Goal: Task Accomplishment & Management: Use online tool/utility

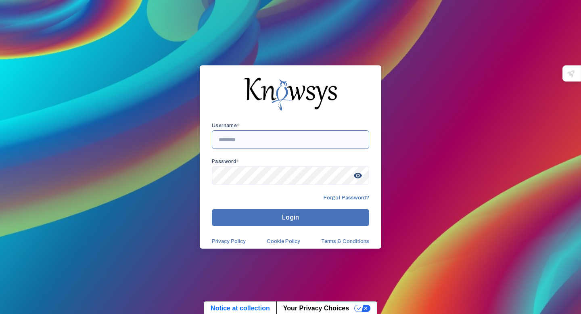
type input "**********"
click at [359, 175] on span "visibility" at bounding box center [357, 175] width 15 height 15
click at [318, 215] on button "Login" at bounding box center [290, 217] width 157 height 17
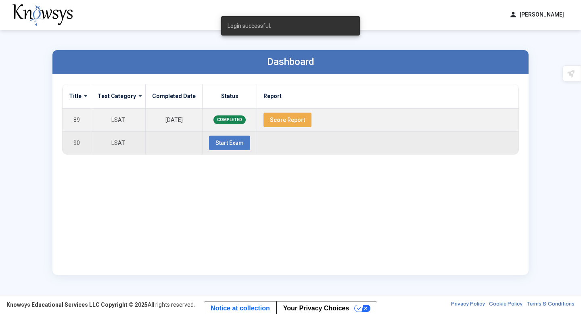
click at [234, 144] on span "Start Exam" at bounding box center [229, 143] width 28 height 6
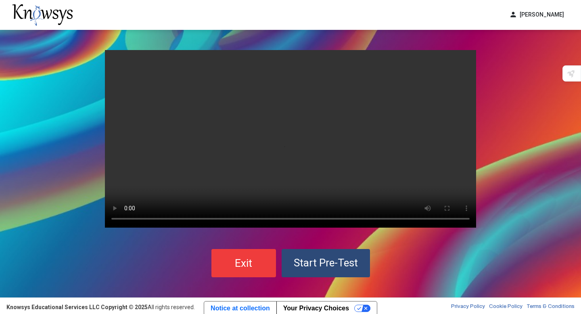
click at [342, 261] on span "Start Pre-Test" at bounding box center [326, 263] width 64 height 12
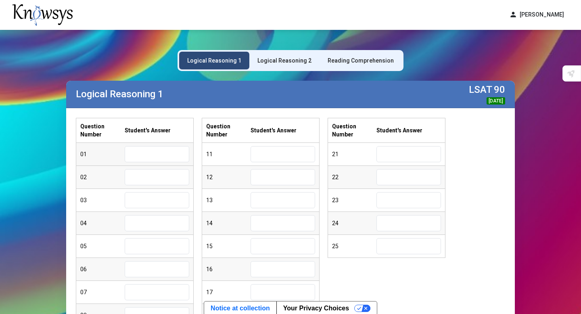
click at [152, 153] on input "text" at bounding box center [157, 154] width 65 height 16
